Goal: Entertainment & Leisure: Consume media (video, audio)

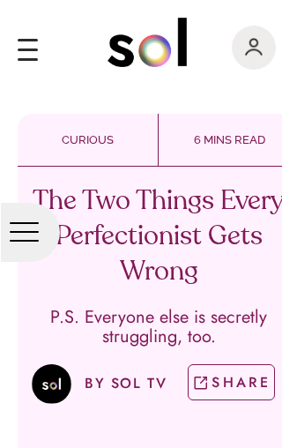
click at [30, 242] on div at bounding box center [30, 232] width 59 height 59
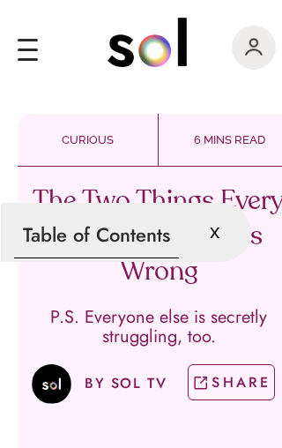
click at [210, 243] on div "x" at bounding box center [221, 232] width 59 height 59
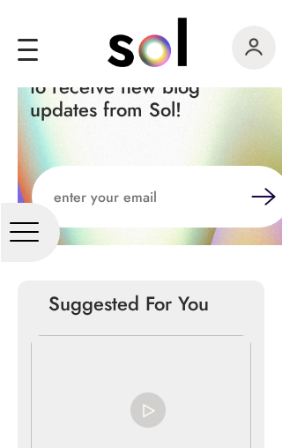
scroll to position [5262, 0]
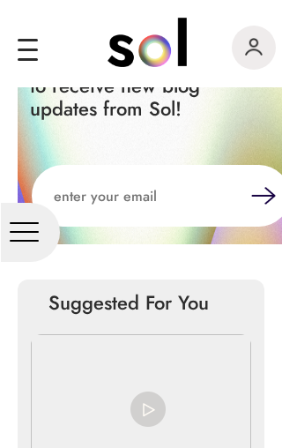
click at [169, 334] on img at bounding box center [141, 404] width 220 height 140
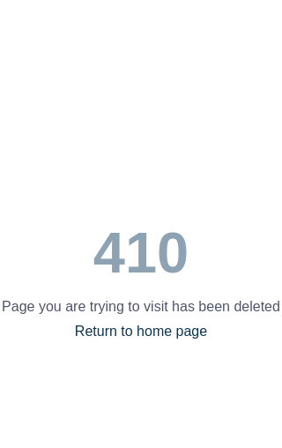
click at [165, 332] on link "Return to home page" at bounding box center [141, 330] width 132 height 15
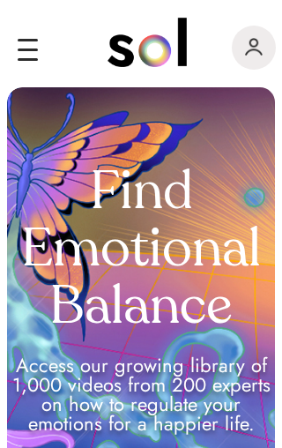
click at [30, 49] on div "main navigation" at bounding box center [28, 49] width 20 height 3
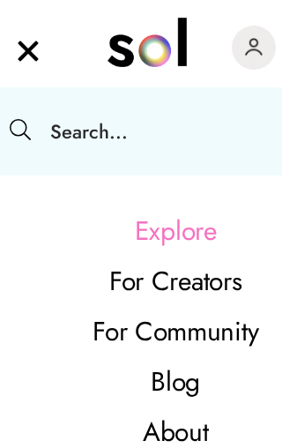
click at [81, 134] on input "text" at bounding box center [199, 131] width 327 height 88
